Goal: Information Seeking & Learning: Learn about a topic

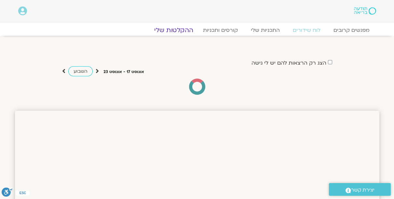
click at [175, 32] on link "ההקלטות שלי" at bounding box center [173, 30] width 55 height 8
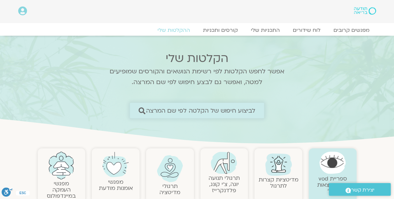
click at [224, 113] on span "לביצוע חיפוש של הקלטה לפי שם המרצה" at bounding box center [201, 110] width 110 height 7
click at [141, 112] on icon at bounding box center [142, 110] width 7 height 7
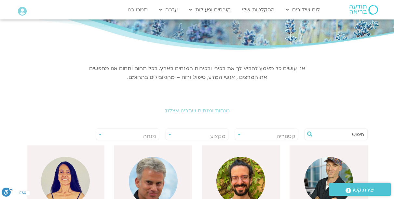
scroll to position [93, 0]
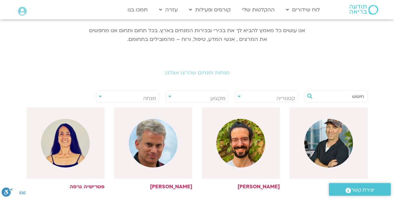
click at [326, 97] on input "text" at bounding box center [338, 96] width 49 height 11
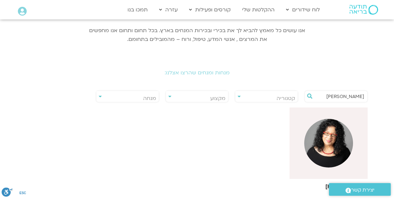
type input "ארנינה"
click at [310, 140] on img at bounding box center [328, 143] width 49 height 49
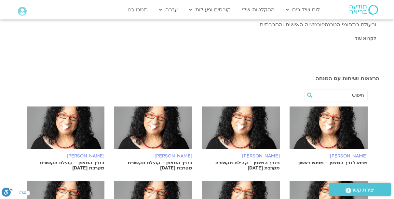
scroll to position [204, 0]
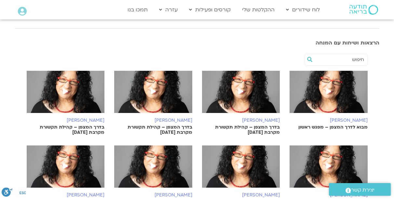
click at [310, 129] on p "מבוא לדרך המצפן – מפגש ראשון" at bounding box center [328, 127] width 78 height 5
